Goal: Task Accomplishment & Management: Use online tool/utility

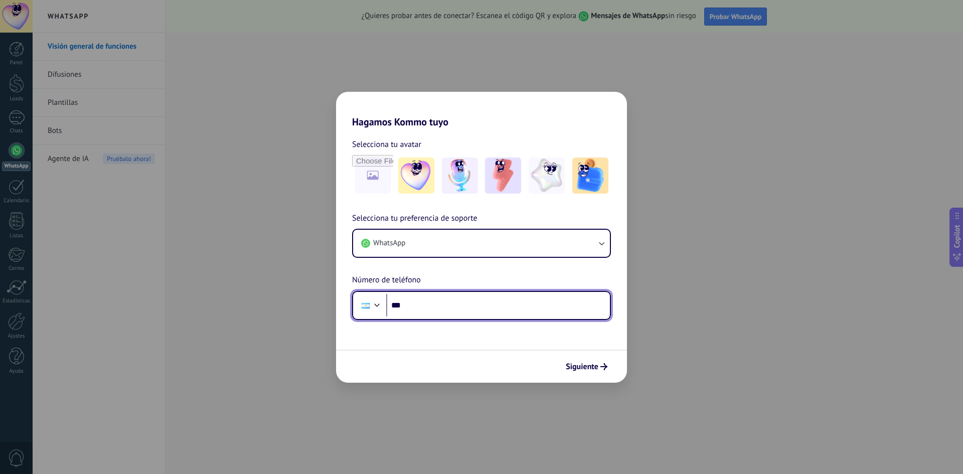
click at [452, 296] on input "***" at bounding box center [498, 305] width 224 height 23
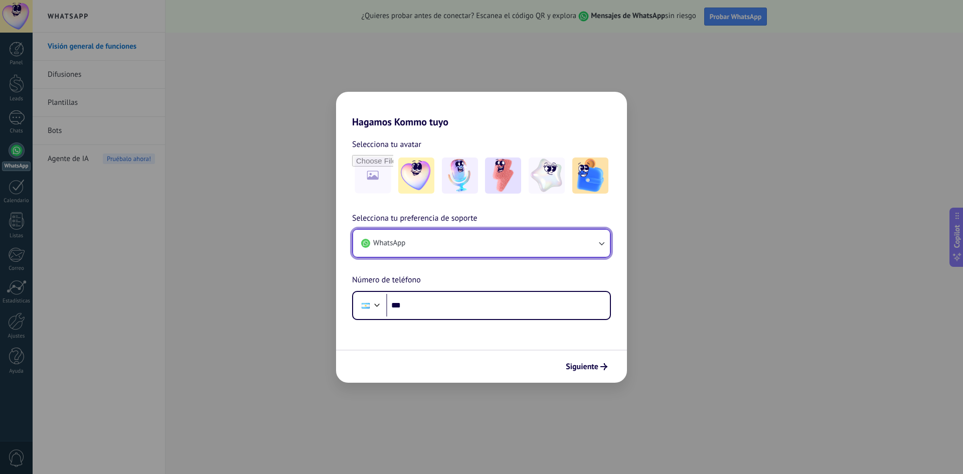
click at [458, 248] on button "WhatsApp" at bounding box center [481, 243] width 257 height 27
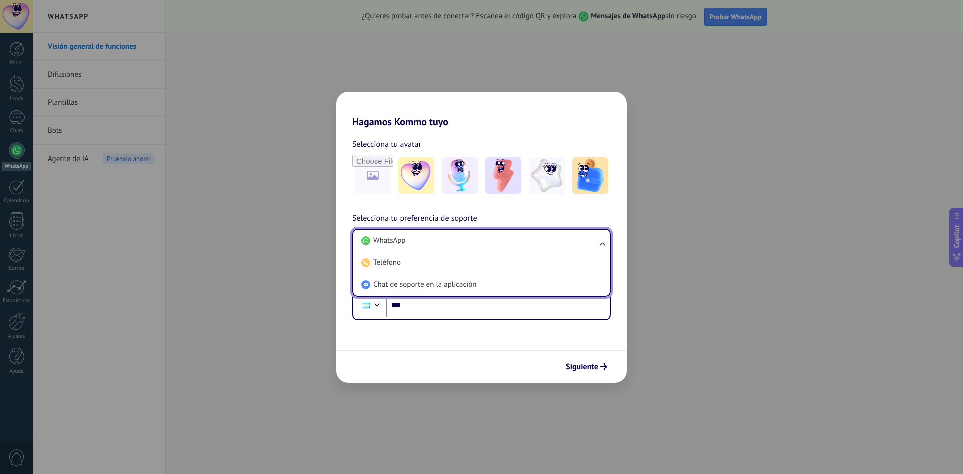
click at [458, 248] on li "WhatsApp" at bounding box center [479, 241] width 245 height 22
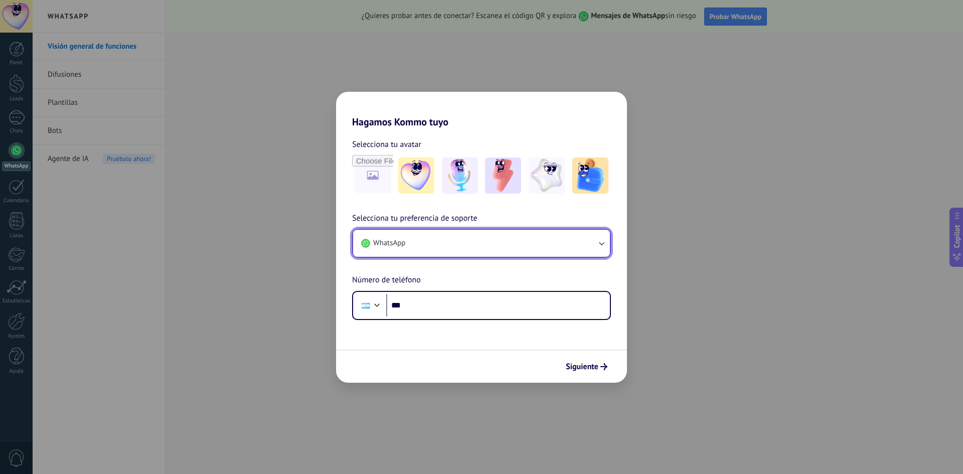
click at [458, 248] on button "WhatsApp" at bounding box center [481, 243] width 257 height 27
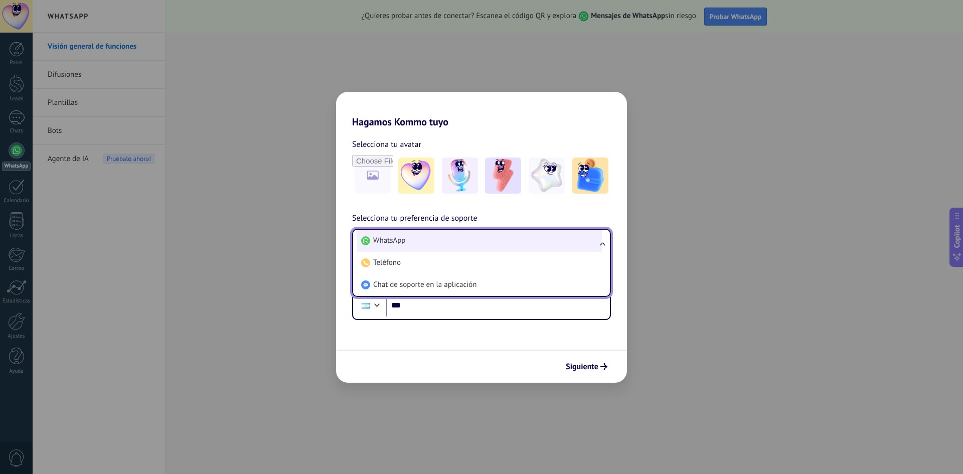
click at [455, 246] on li "WhatsApp" at bounding box center [479, 241] width 245 height 22
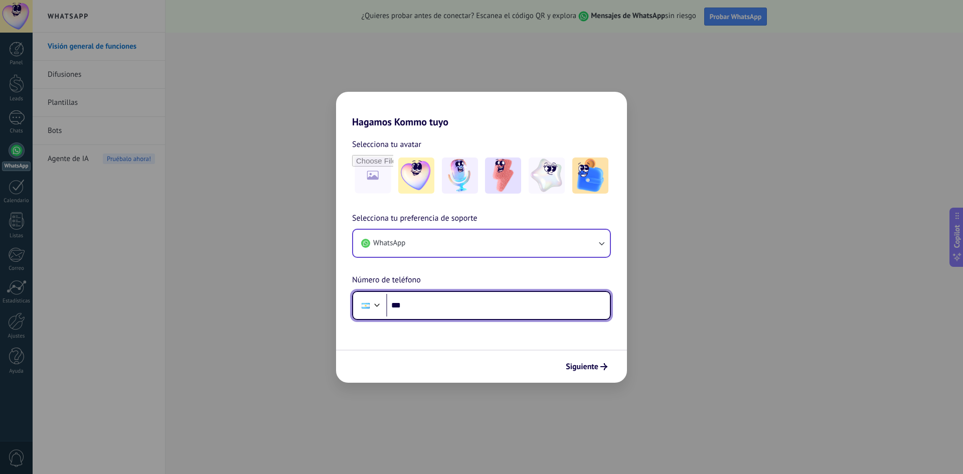
click at [456, 305] on input "***" at bounding box center [498, 305] width 224 height 23
type input "**********"
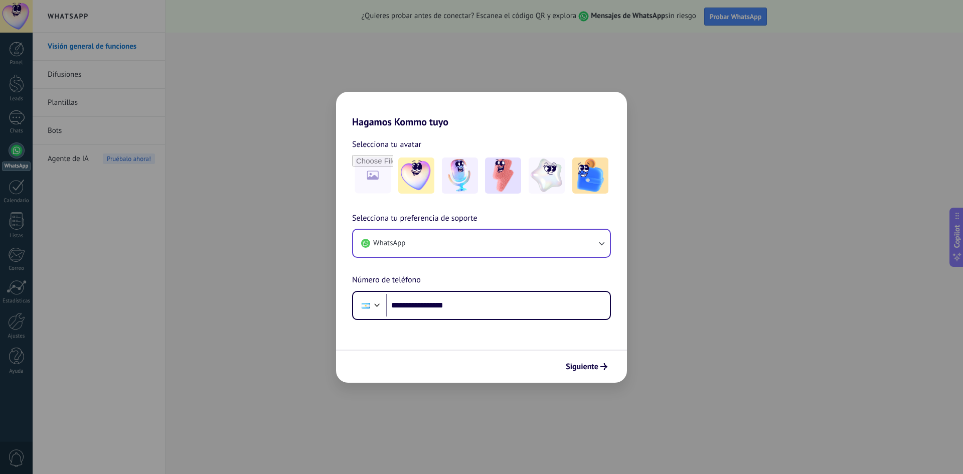
click at [585, 357] on div "Siguiente" at bounding box center [481, 366] width 291 height 33
click at [586, 361] on button "Siguiente" at bounding box center [586, 366] width 51 height 17
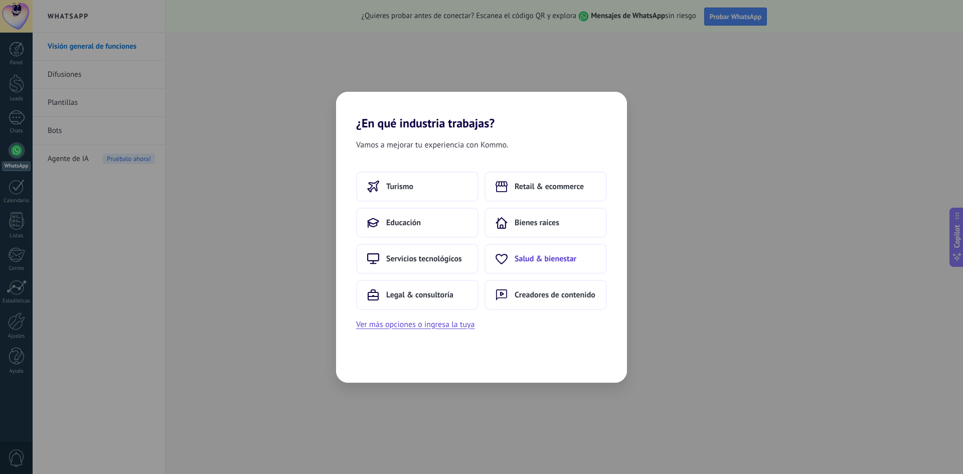
click at [585, 263] on button "Salud & bienestar" at bounding box center [545, 259] width 122 height 30
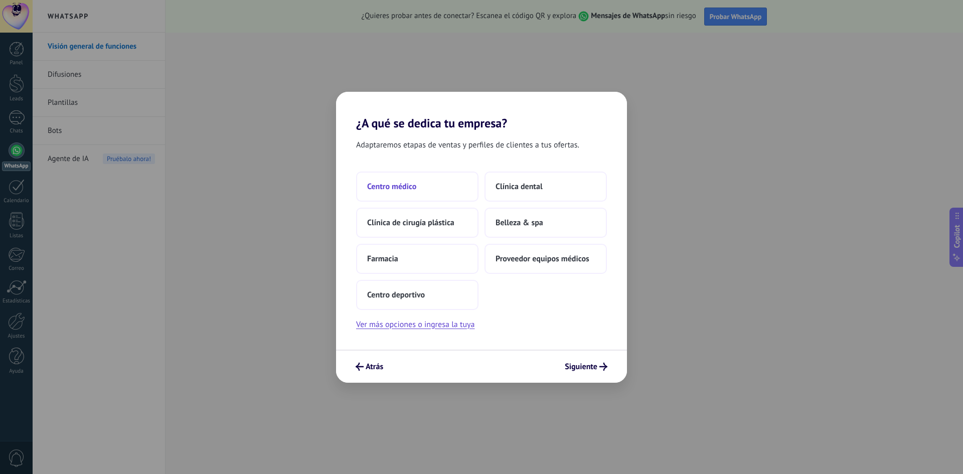
click at [436, 193] on button "Centro médico" at bounding box center [417, 186] width 122 height 30
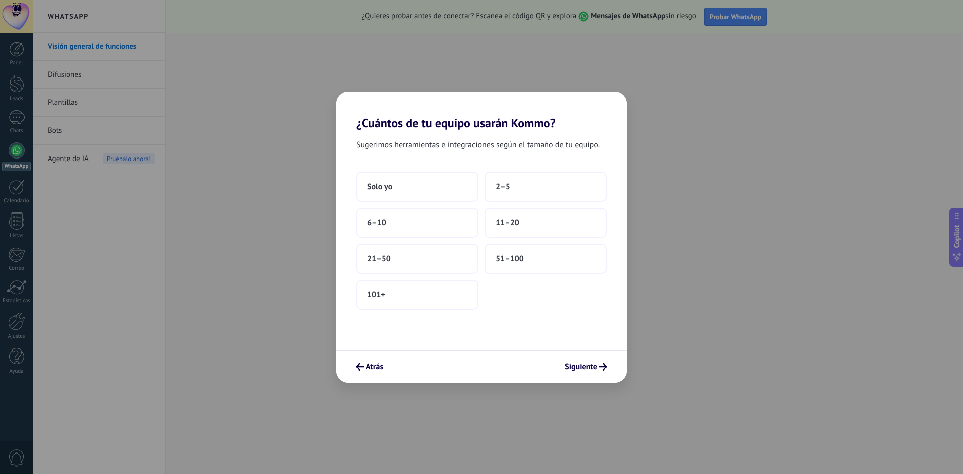
click at [376, 376] on div "Atrás Siguiente" at bounding box center [481, 366] width 291 height 33
click at [380, 368] on span "Atrás" at bounding box center [375, 366] width 18 height 7
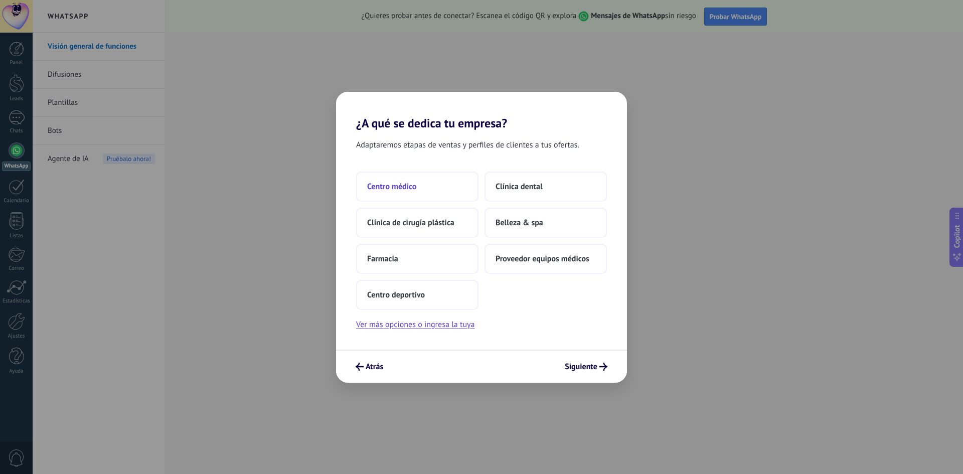
click at [441, 190] on button "Centro médico" at bounding box center [417, 186] width 122 height 30
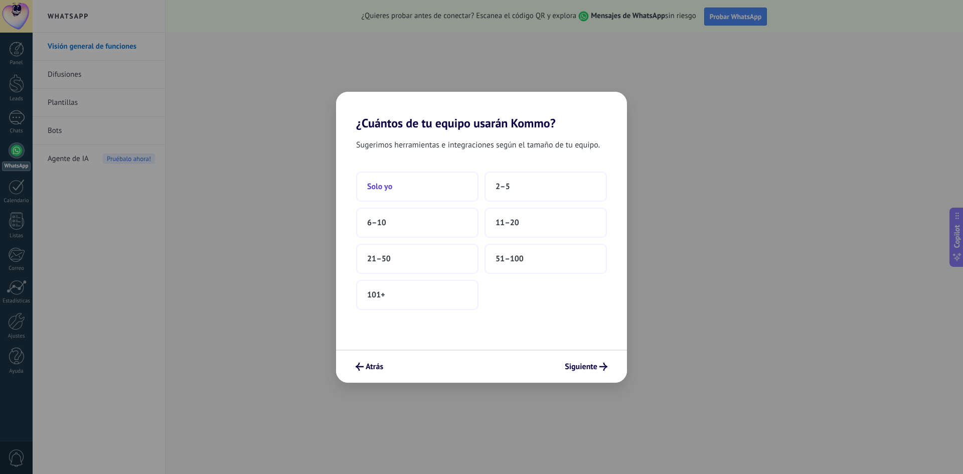
click at [461, 180] on button "Solo yo" at bounding box center [417, 186] width 122 height 30
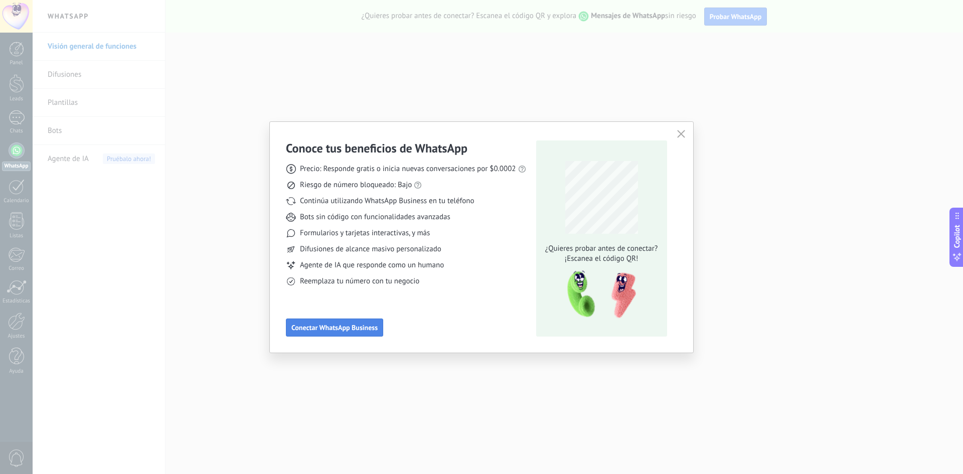
click at [361, 321] on button "Conectar WhatsApp Business" at bounding box center [334, 327] width 97 height 18
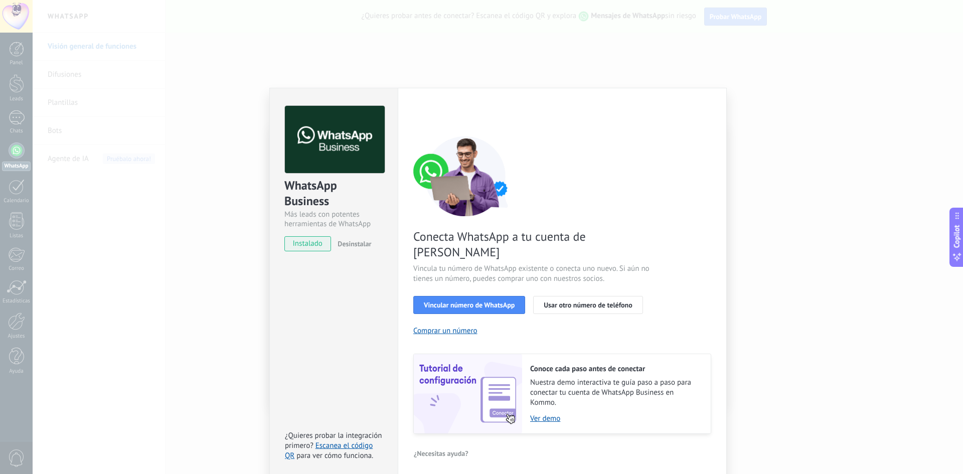
click at [538, 102] on div "Configuraciones Autorizaciones This tab logs the users who have granted integra…" at bounding box center [562, 283] width 329 height 391
click at [509, 58] on div "WhatsApp Business Más leads con potentes herramientas de WhatsApp instalado Des…" at bounding box center [498, 237] width 930 height 474
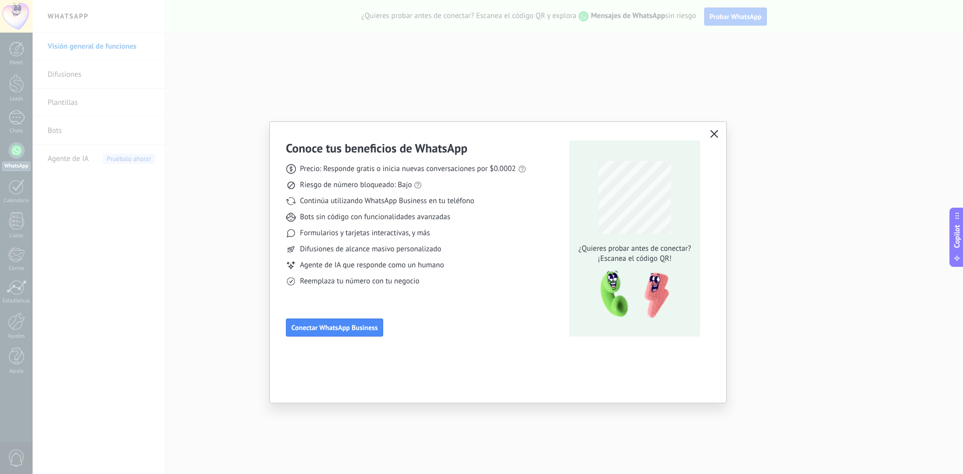
click at [185, 329] on div "Conoce tus beneficios de WhatsApp Precio: Responde gratis o inicia nuevas conve…" at bounding box center [481, 237] width 963 height 474
click at [370, 328] on span "Conectar WhatsApp Business" at bounding box center [334, 327] width 86 height 7
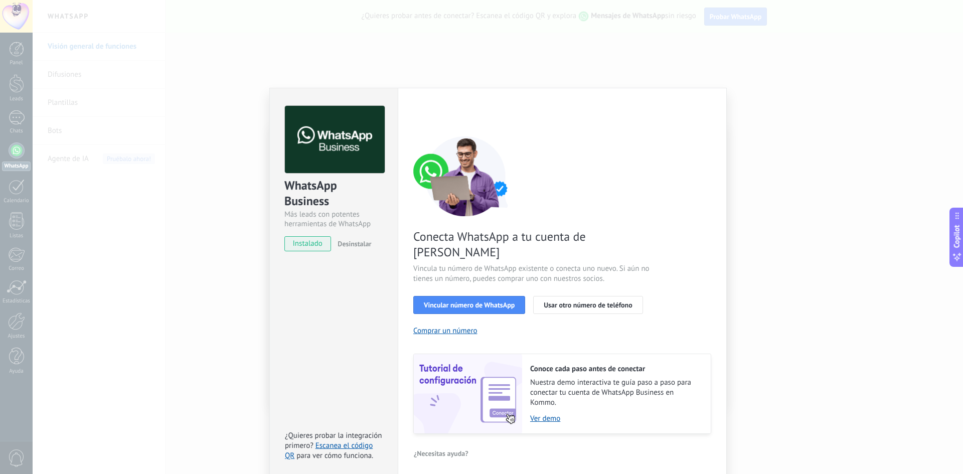
click at [319, 243] on span "instalado" at bounding box center [308, 243] width 46 height 15
click at [467, 296] on button "Vincular número de WhatsApp" at bounding box center [469, 305] width 112 height 18
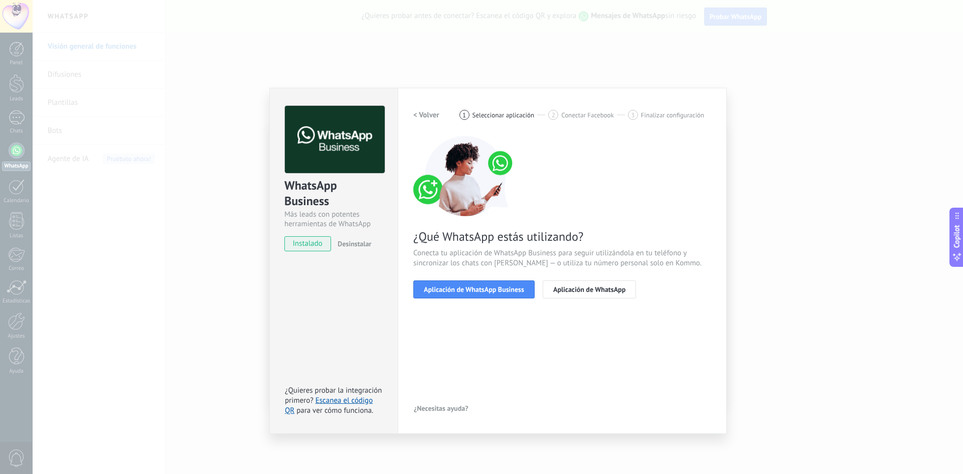
click at [423, 104] on div "Configuraciones Autorizaciones This tab logs the users who have granted integra…" at bounding box center [562, 261] width 329 height 346
click at [425, 118] on h2 "< Volver" at bounding box center [426, 115] width 26 height 10
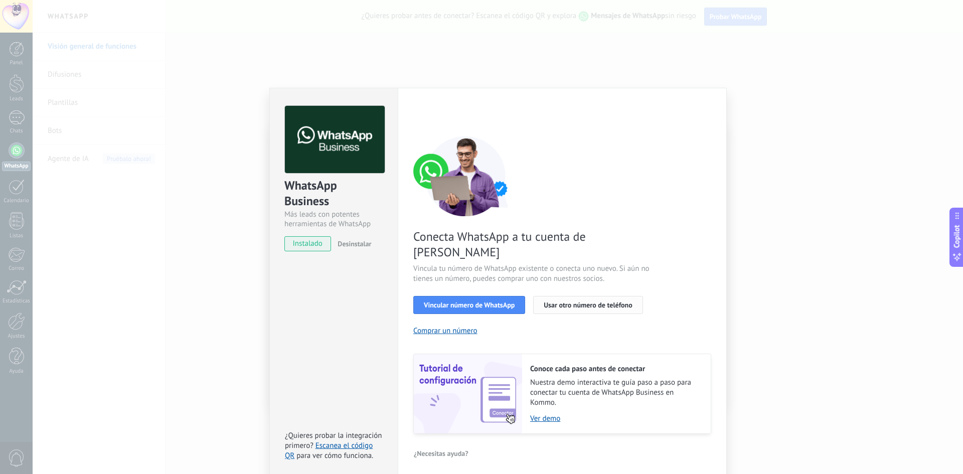
click at [587, 301] on span "Usar otro número de teléfono" at bounding box center [588, 304] width 88 height 7
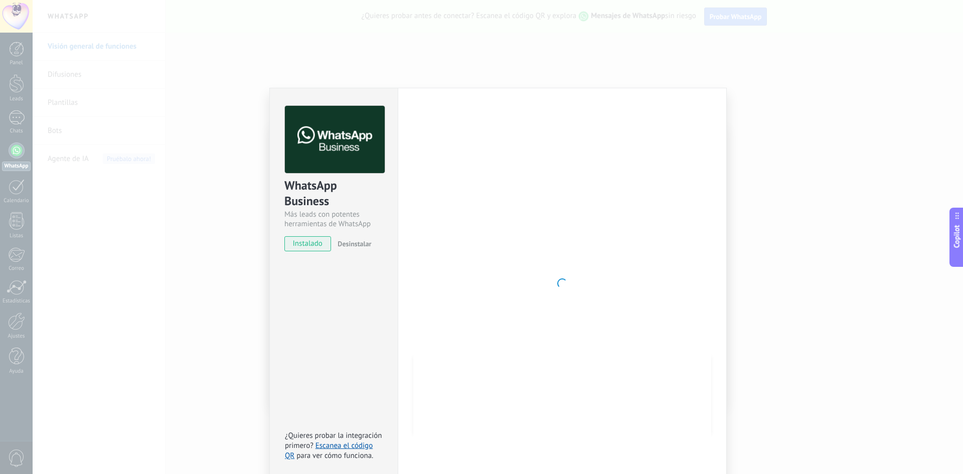
click at [499, 230] on div at bounding box center [562, 283] width 298 height 355
click at [836, 196] on div "WhatsApp Business Más leads con potentes herramientas de WhatsApp instalado Des…" at bounding box center [498, 237] width 930 height 474
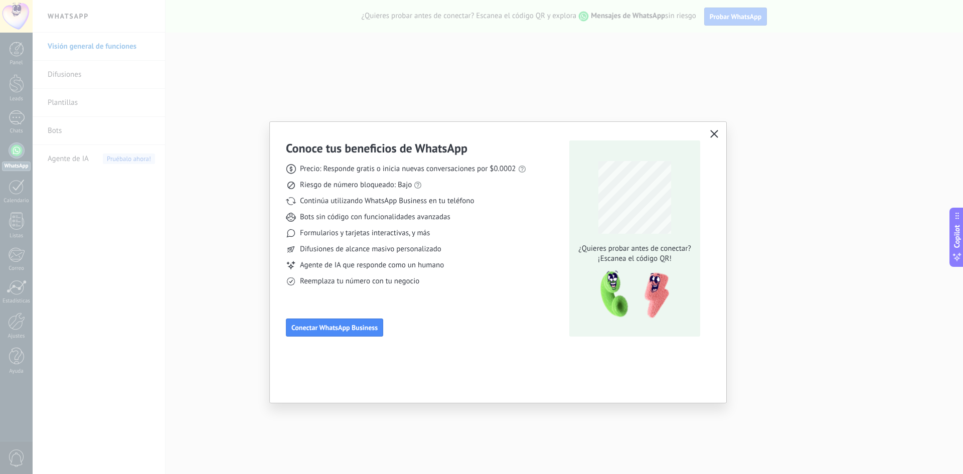
click at [713, 132] on icon "button" at bounding box center [714, 134] width 8 height 8
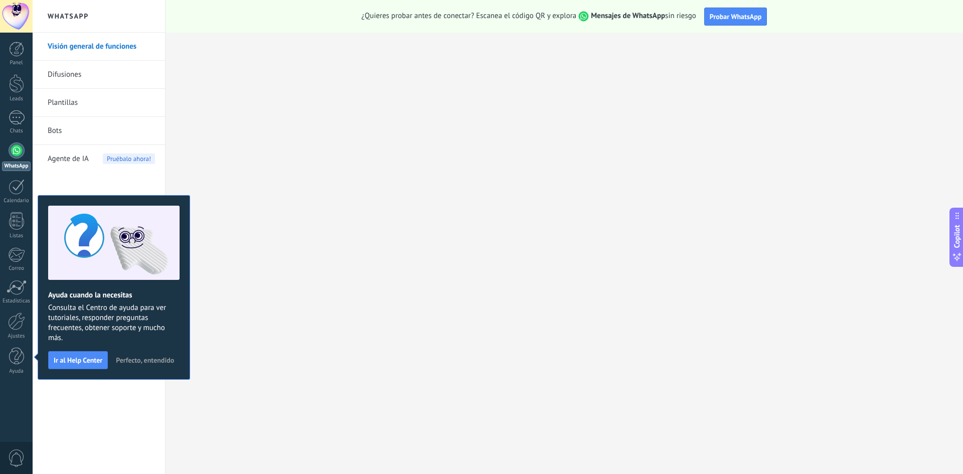
click at [103, 69] on link "Difusiones" at bounding box center [101, 75] width 107 height 28
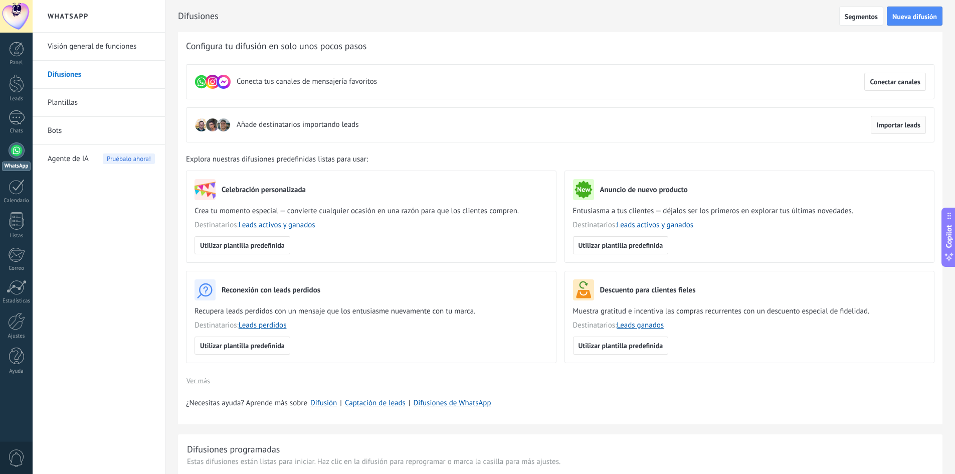
click at [893, 121] on span "Importar leads" at bounding box center [899, 124] width 44 height 7
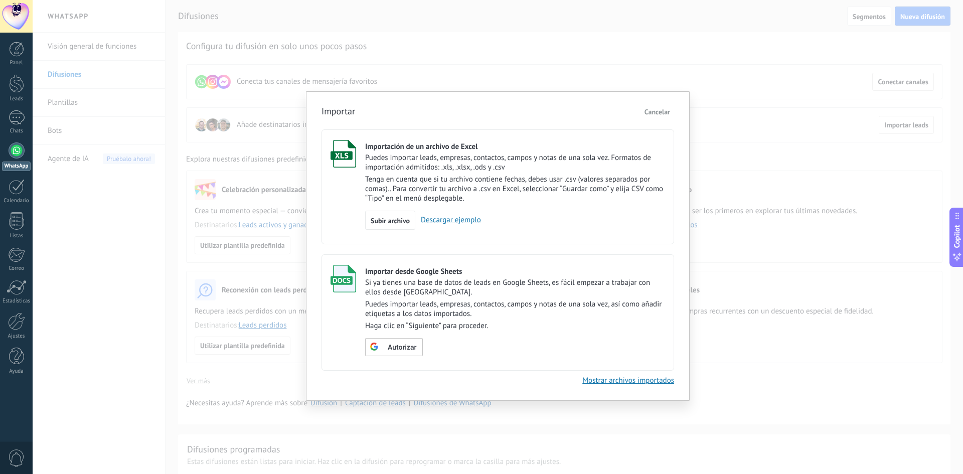
click at [664, 118] on button "Cancelar" at bounding box center [657, 111] width 34 height 15
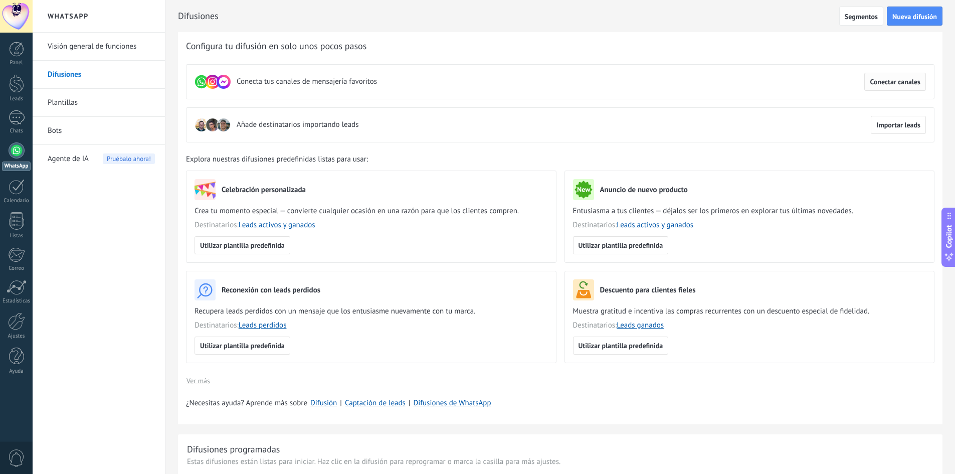
click at [892, 84] on span "Conectar canales" at bounding box center [895, 81] width 51 height 7
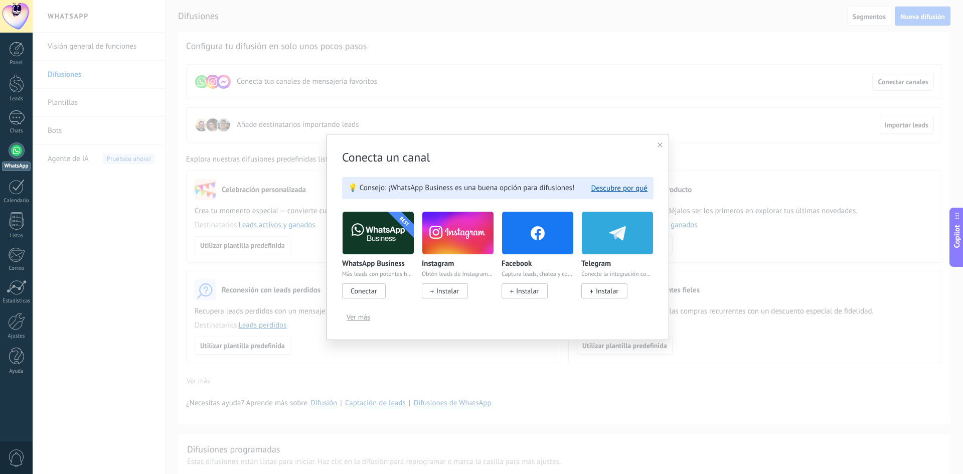
click at [366, 286] on span "Conectar" at bounding box center [364, 290] width 44 height 15
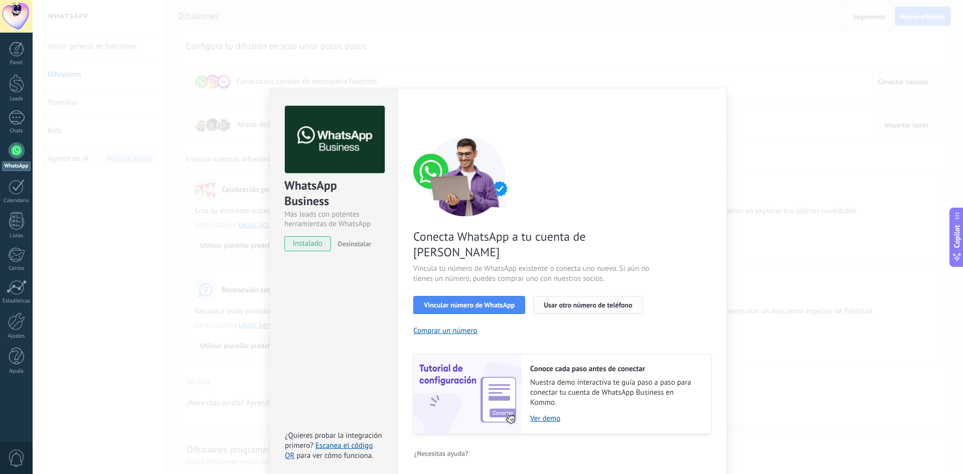
click at [562, 301] on span "Usar otro número de teléfono" at bounding box center [588, 304] width 88 height 7
click at [303, 314] on div "WhatsApp Business Más leads con potentes herramientas de WhatsApp instalado Des…" at bounding box center [333, 283] width 128 height 391
click at [189, 240] on div "WhatsApp Business Más leads con potentes herramientas de WhatsApp instalado Des…" at bounding box center [498, 237] width 930 height 474
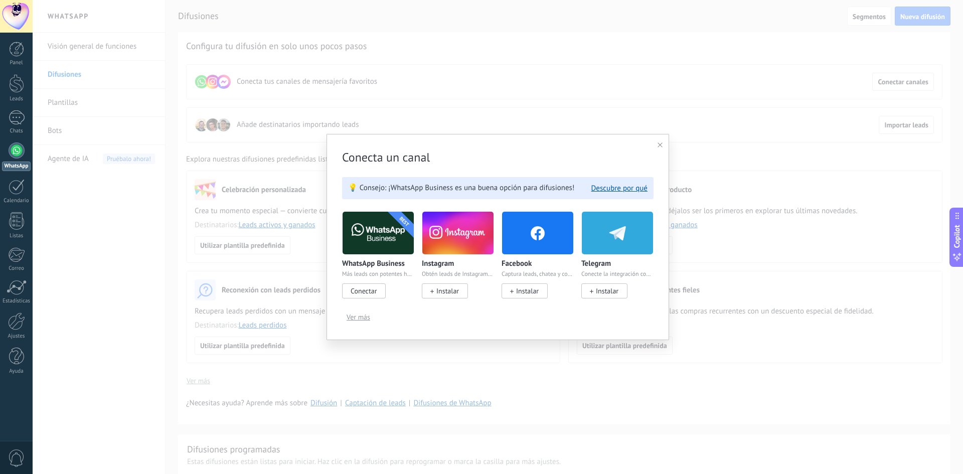
click at [659, 145] on icon at bounding box center [659, 144] width 5 height 5
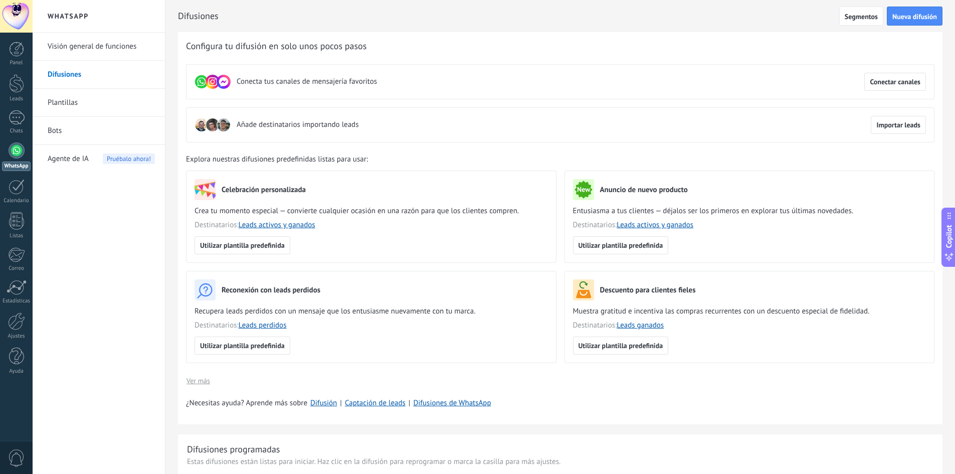
click at [86, 54] on link "Visión general de funciones" at bounding box center [101, 47] width 107 height 28
